Goal: Task Accomplishment & Management: Use online tool/utility

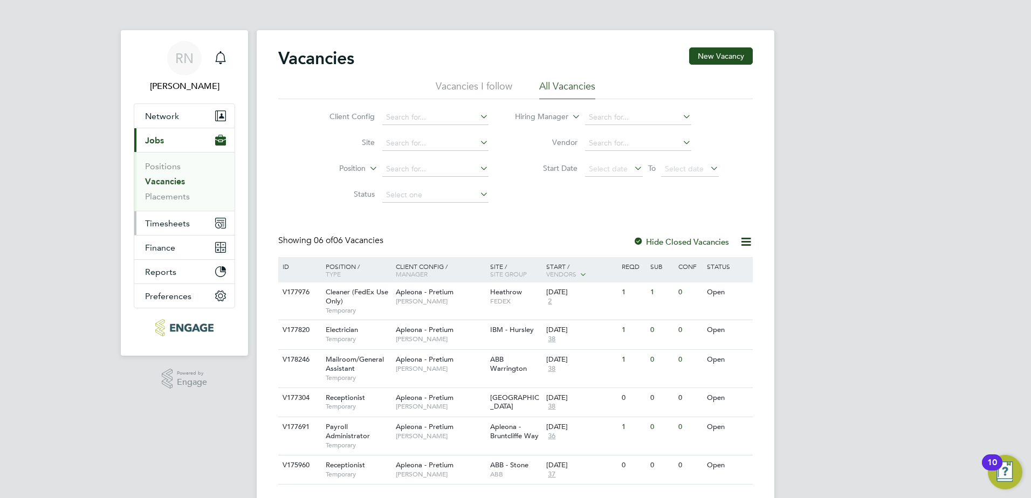
click at [177, 222] on span "Timesheets" at bounding box center [167, 223] width 45 height 10
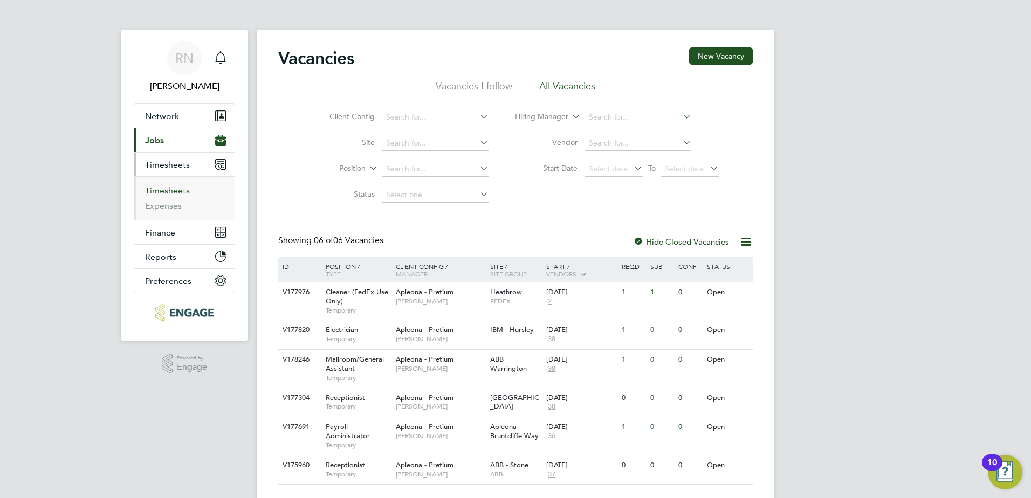
click at [173, 191] on link "Timesheets" at bounding box center [167, 191] width 45 height 10
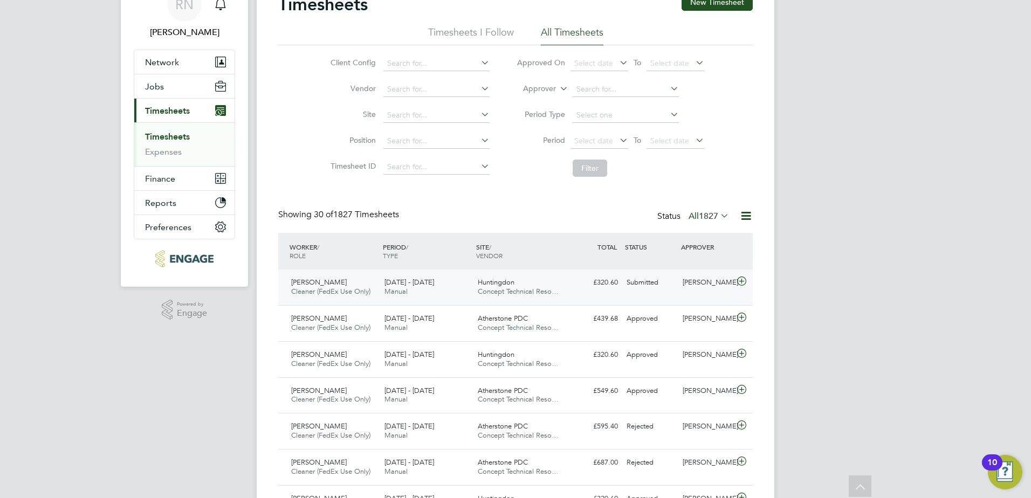
click at [741, 281] on icon at bounding box center [741, 281] width 13 height 9
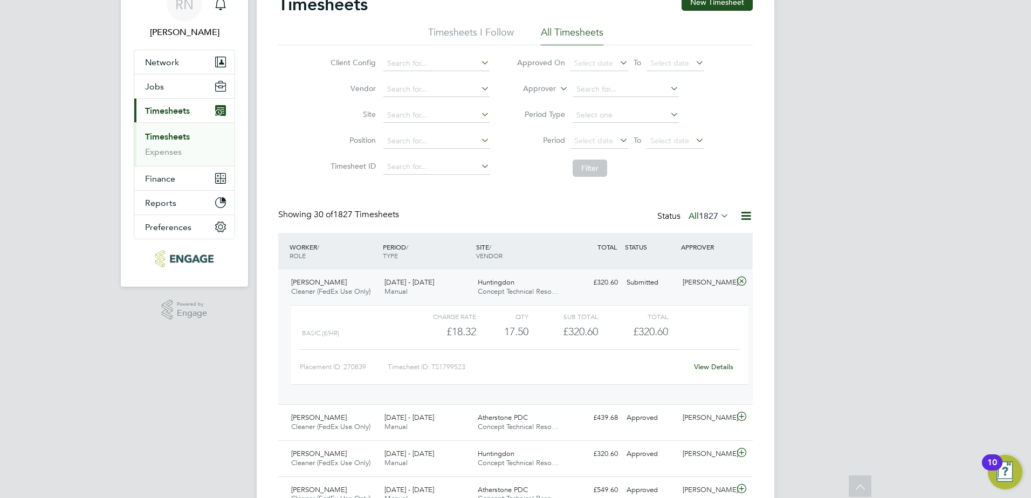
click at [741, 281] on icon at bounding box center [741, 281] width 13 height 9
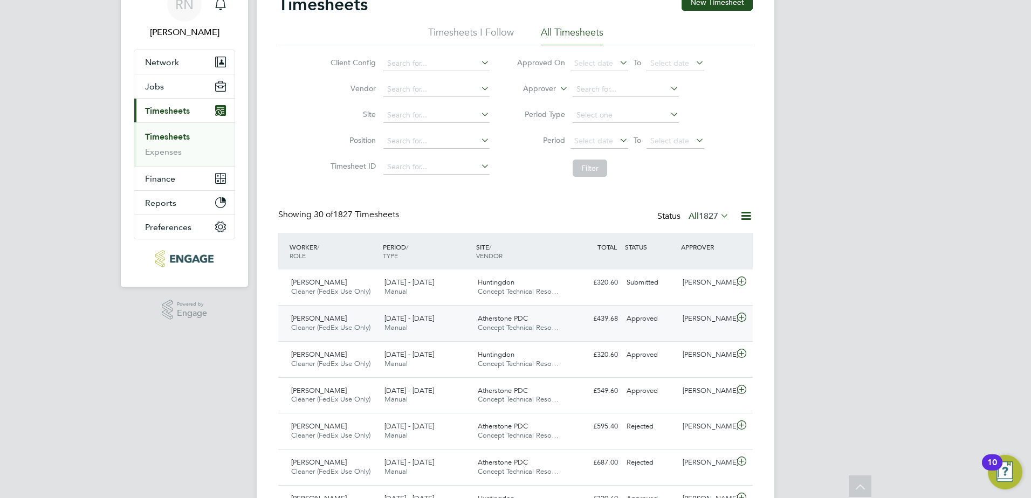
click at [742, 317] on icon at bounding box center [741, 317] width 13 height 9
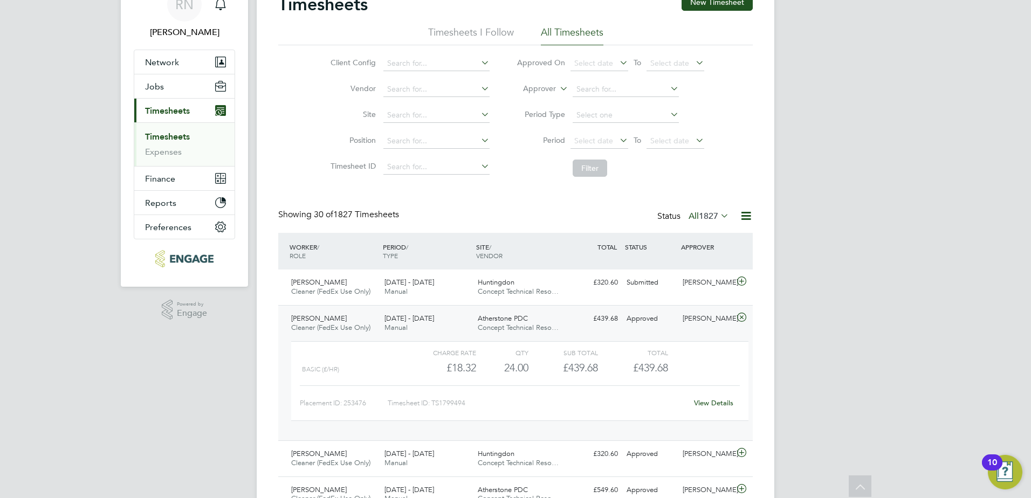
click at [742, 317] on icon at bounding box center [741, 317] width 13 height 9
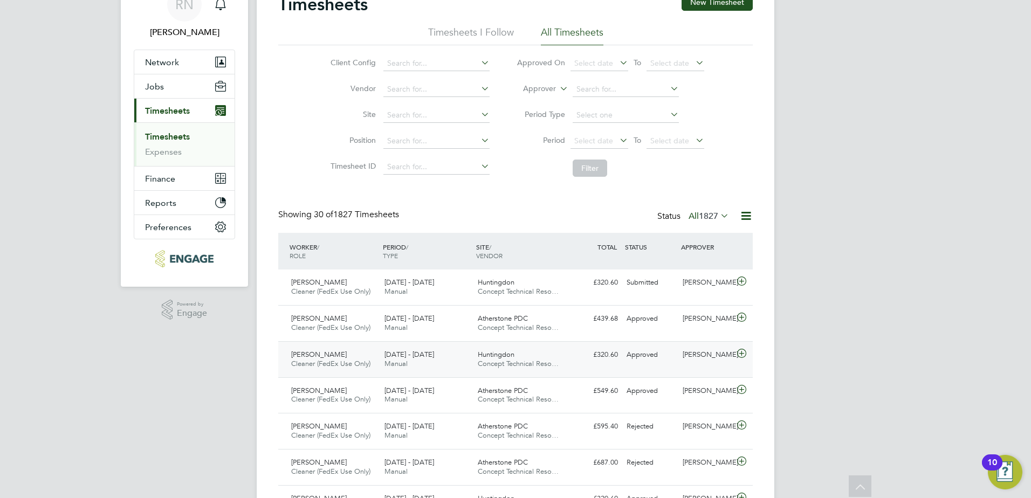
click at [741, 352] on icon at bounding box center [741, 354] width 13 height 9
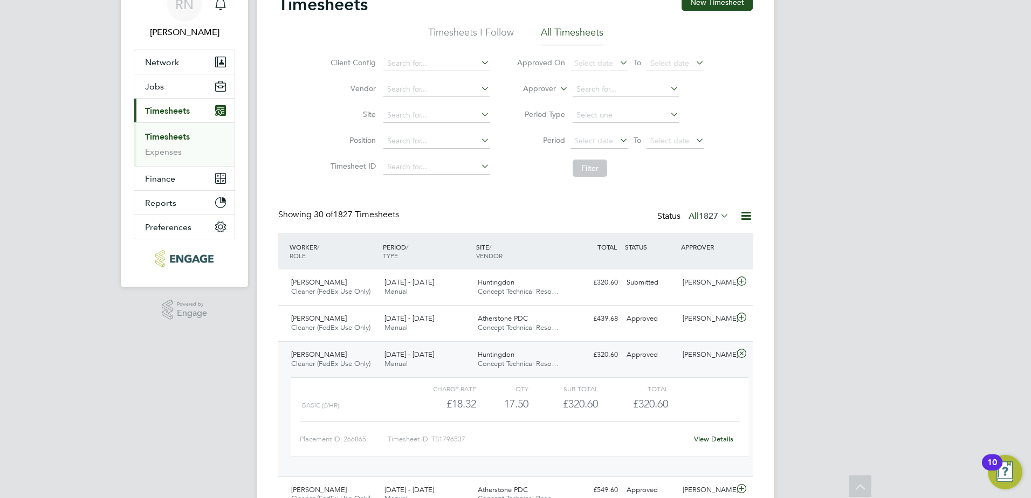
click at [740, 352] on icon at bounding box center [741, 354] width 13 height 9
